Goal: Task Accomplishment & Management: Complete application form

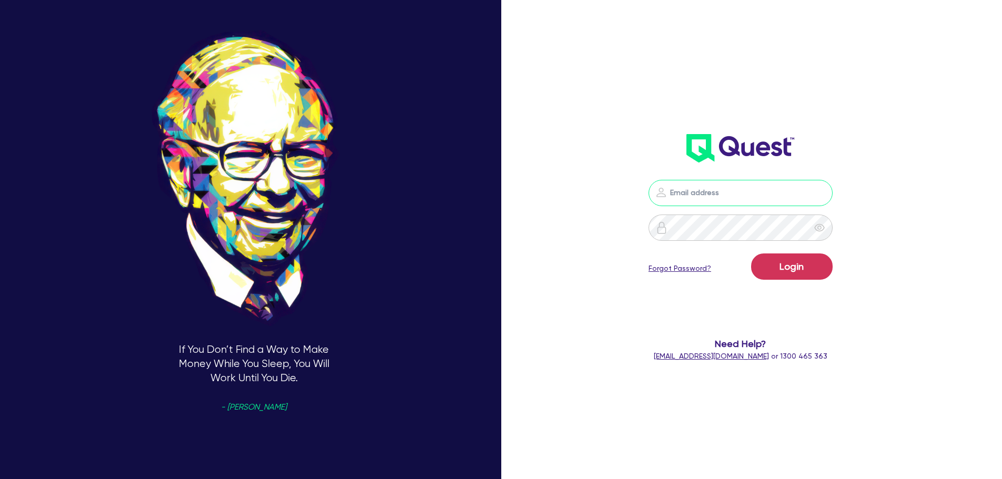
click at [691, 188] on input "email" at bounding box center [741, 193] width 184 height 26
type input "[EMAIL_ADDRESS][PERSON_NAME][DOMAIN_NAME]"
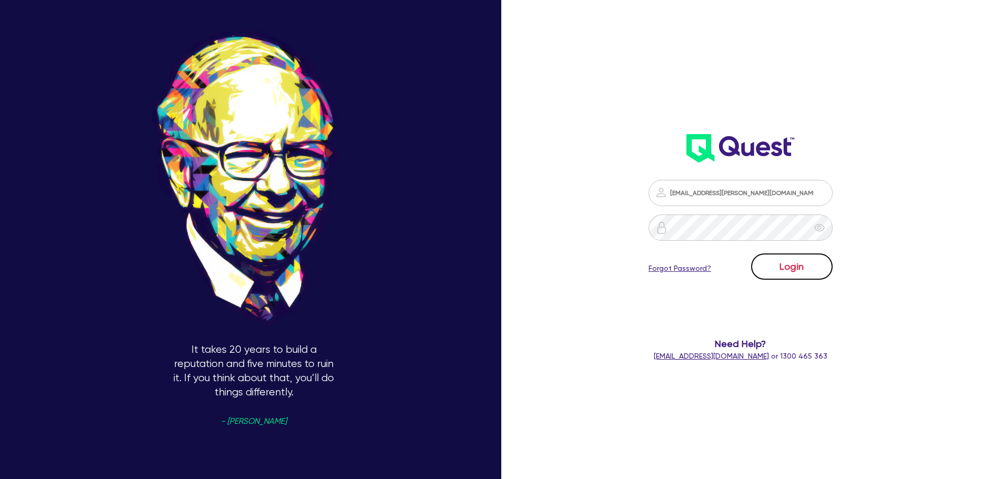
click at [789, 261] on button "Login" at bounding box center [792, 267] width 82 height 26
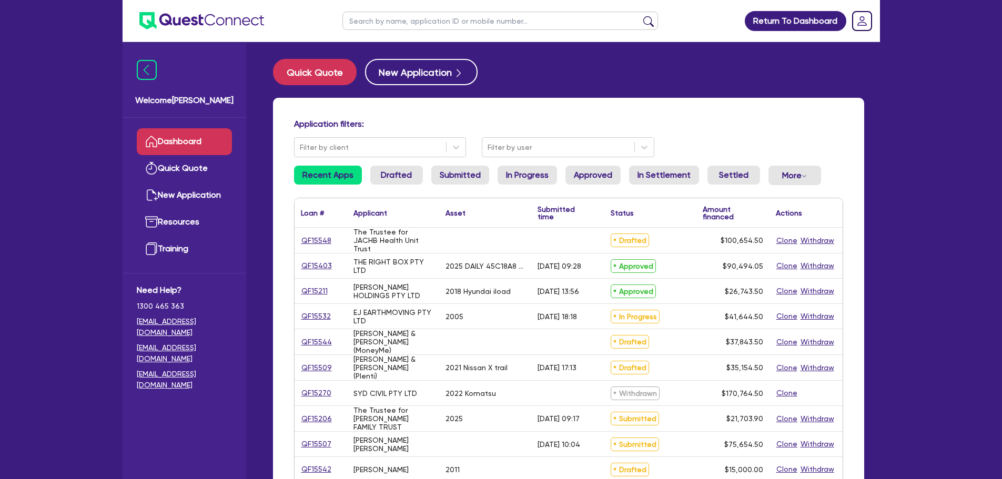
click at [386, 31] on ul at bounding box center [500, 21] width 337 height 42
click at [386, 22] on input "text" at bounding box center [500, 21] width 316 height 18
type input "ivy"
click at [640, 16] on button "submit" at bounding box center [648, 23] width 17 height 15
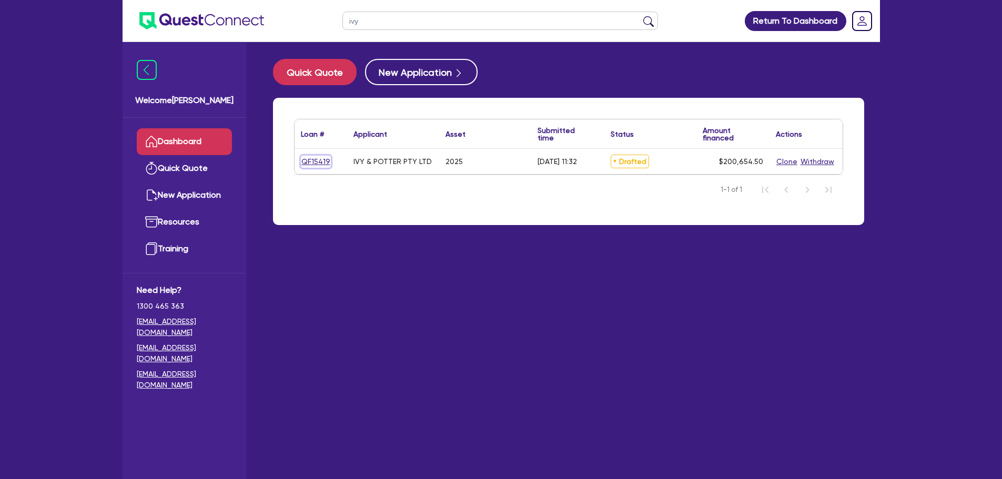
click at [319, 162] on link "QF15419" at bounding box center [316, 162] width 30 height 12
select select "Other"
select select "CARS_AND_LIGHT_TRUCKS"
select select "PASSENGER_VEHICLES"
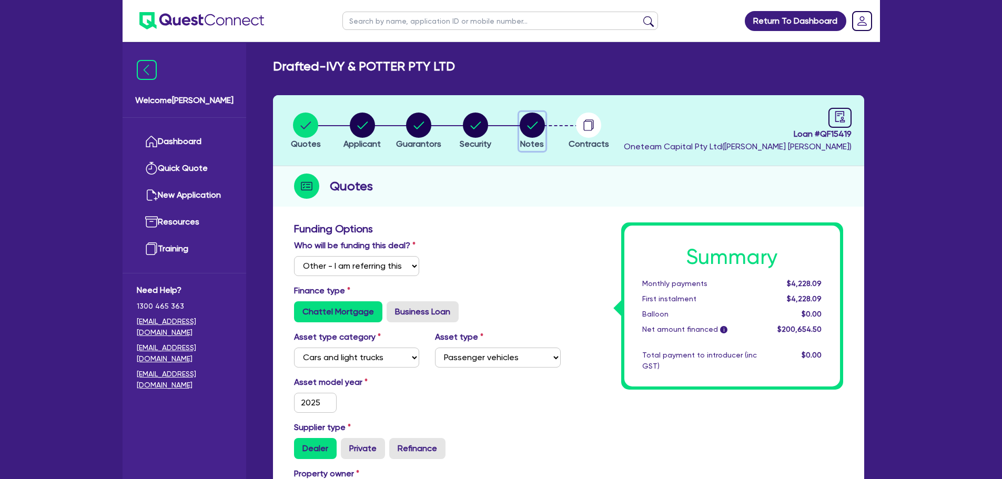
click at [530, 126] on circle "button" at bounding box center [532, 125] width 25 height 25
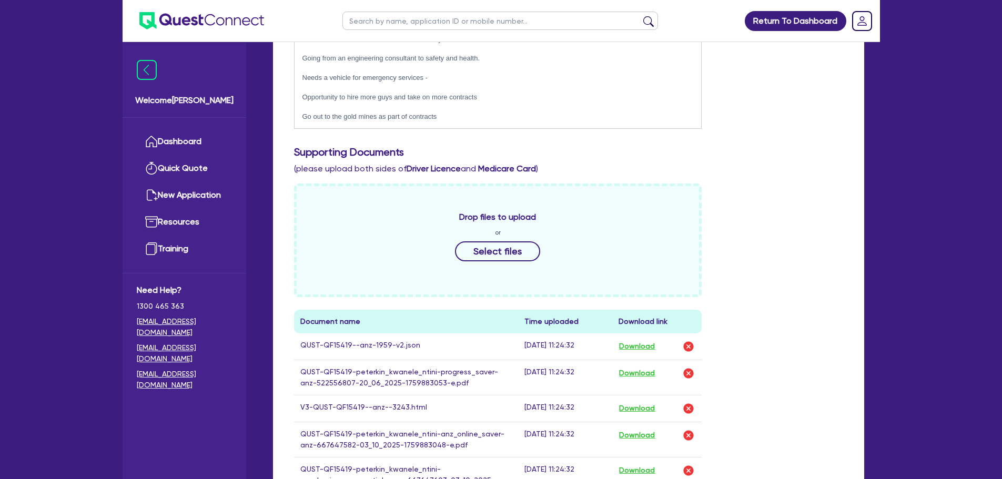
scroll to position [368, 0]
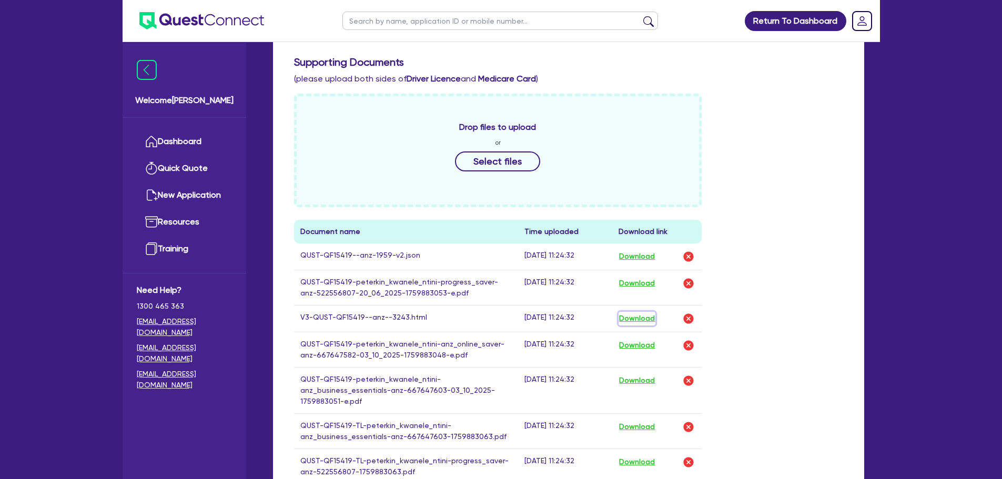
click at [632, 320] on button "Download" at bounding box center [637, 319] width 37 height 14
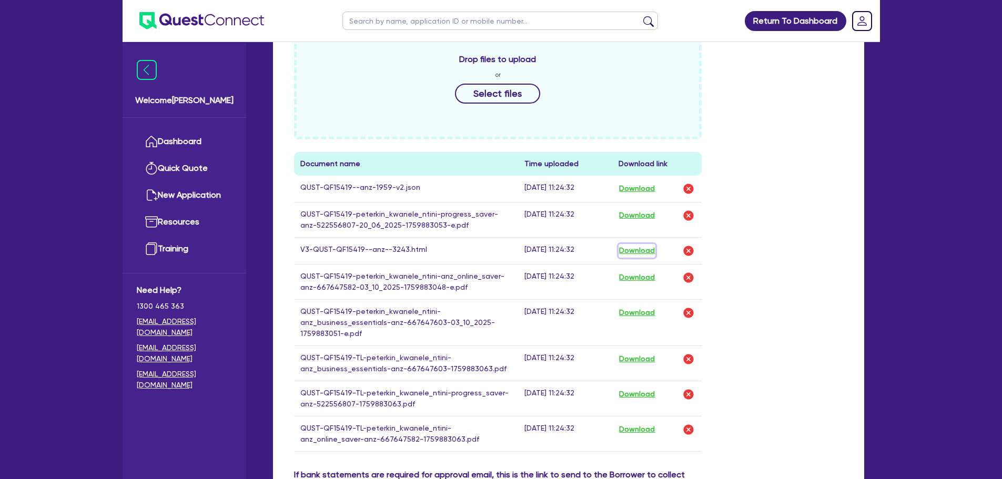
scroll to position [526, 0]
